Goal: Navigation & Orientation: Understand site structure

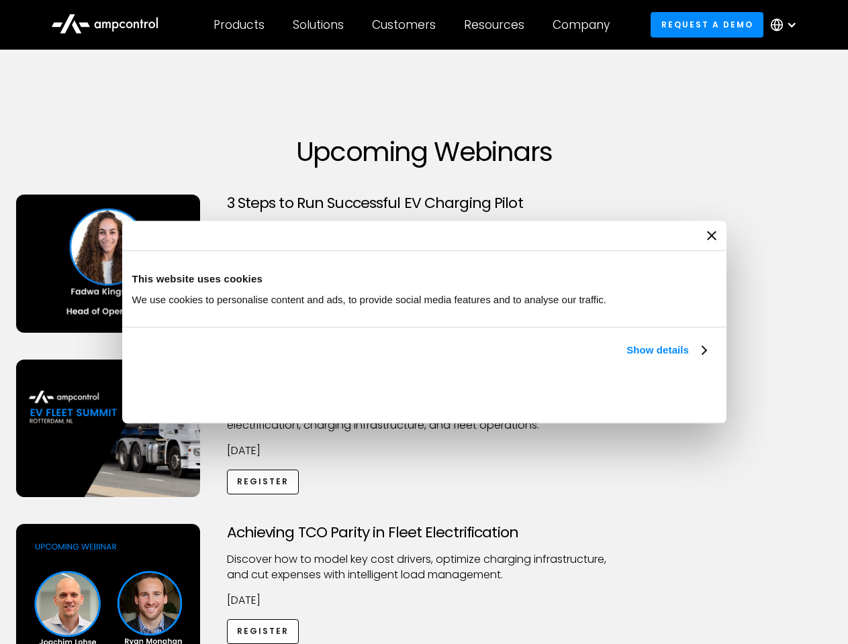
click at [626, 358] on link "Show details" at bounding box center [665, 350] width 79 height 16
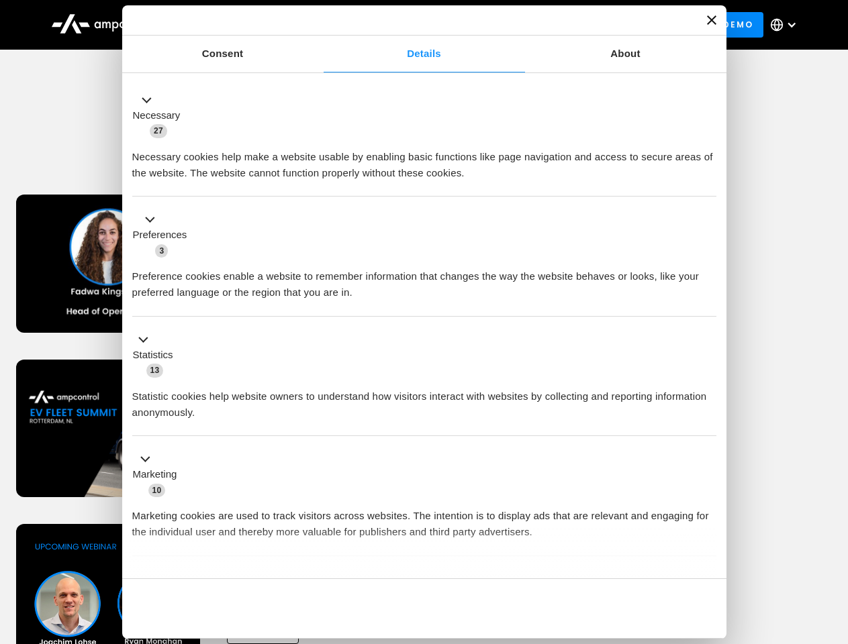
click at [708, 181] on div "Necessary cookies help make a website usable by enabling basic functions like p…" at bounding box center [424, 160] width 584 height 42
click at [833, 541] on div "Achieving TCO Parity in Fleet Electrification Discover how to model key cost dr…" at bounding box center [424, 629] width 843 height 211
click at [413, 25] on div "Customers" at bounding box center [404, 24] width 64 height 15
click at [238, 25] on div "Products" at bounding box center [238, 24] width 51 height 15
click at [319, 25] on div "Solutions" at bounding box center [318, 24] width 51 height 15
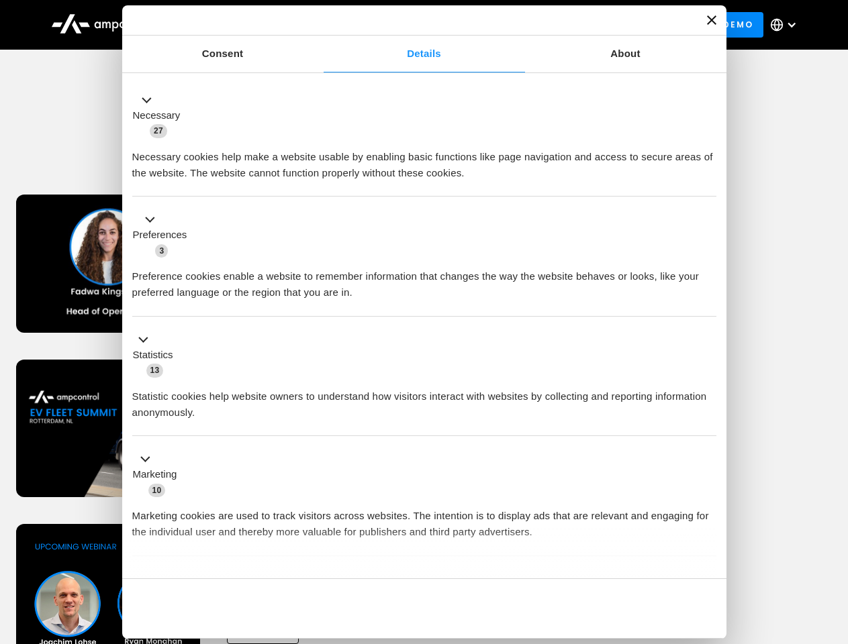
click at [406, 25] on div "Customers" at bounding box center [404, 24] width 64 height 15
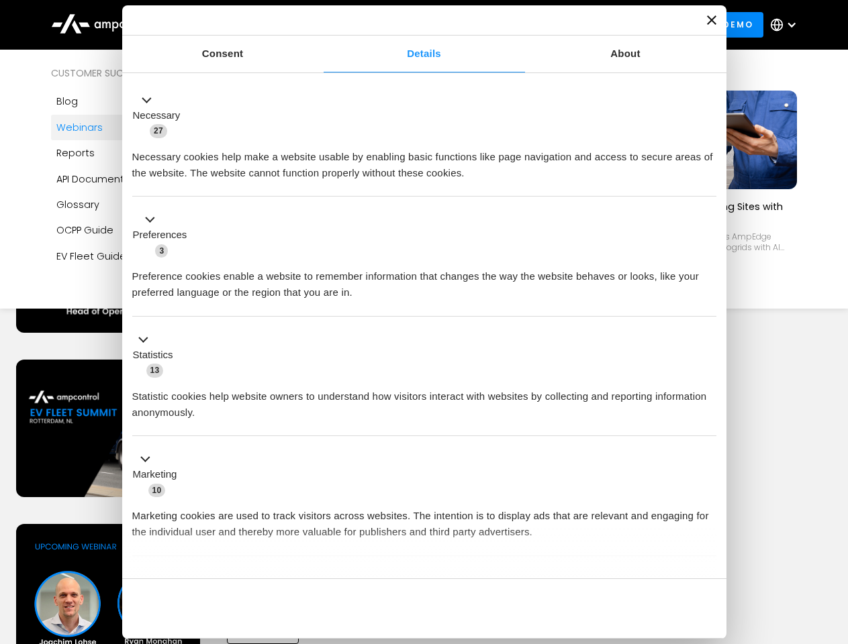
click at [497, 25] on div "Resources" at bounding box center [494, 24] width 60 height 15
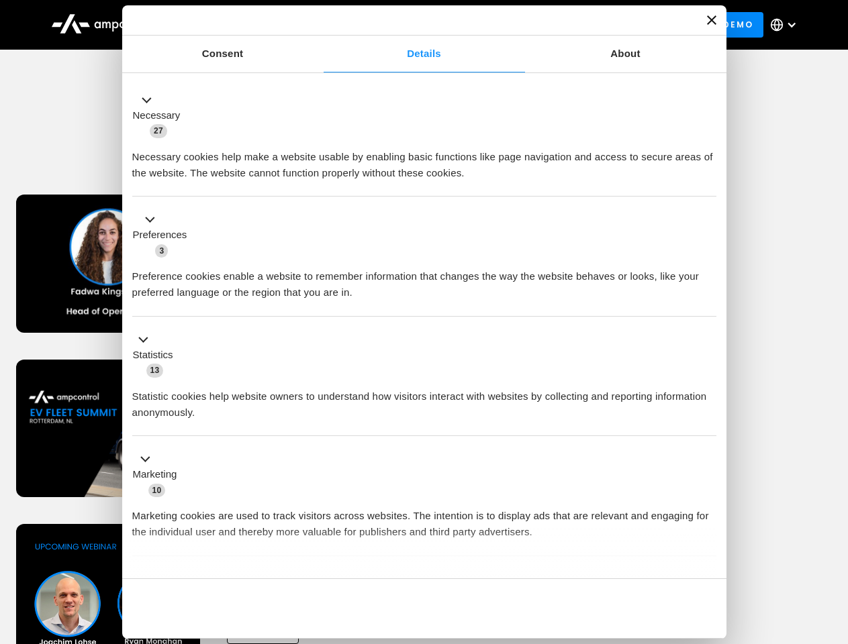
click at [585, 25] on div "Company" at bounding box center [581, 24] width 57 height 15
click at [787, 25] on div at bounding box center [791, 24] width 11 height 11
